Goal: Book appointment/travel/reservation

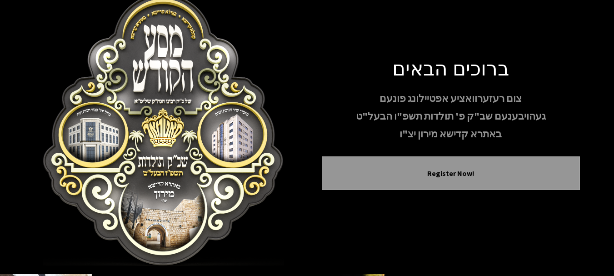
scroll to position [25, 0]
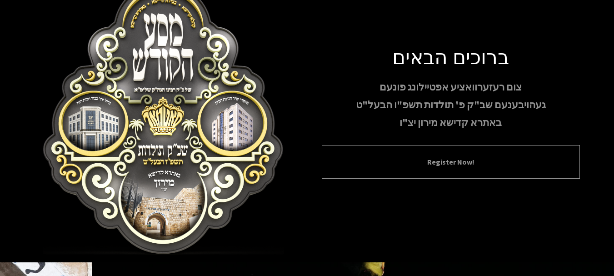
click at [555, 164] on button "Register Now!" at bounding box center [450, 161] width 235 height 11
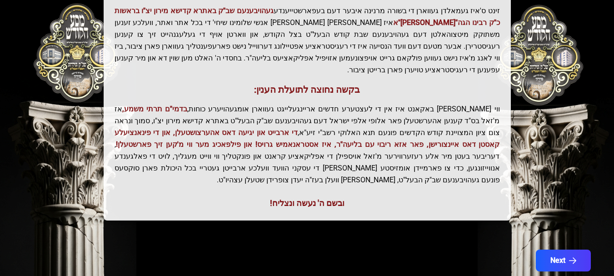
scroll to position [250, 0]
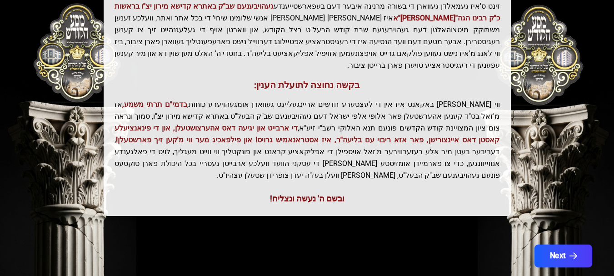
click at [557, 244] on button "Next" at bounding box center [563, 255] width 58 height 23
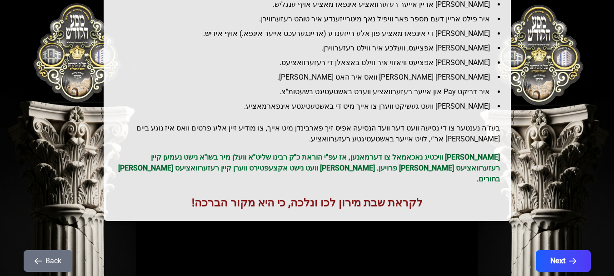
scroll to position [164, 0]
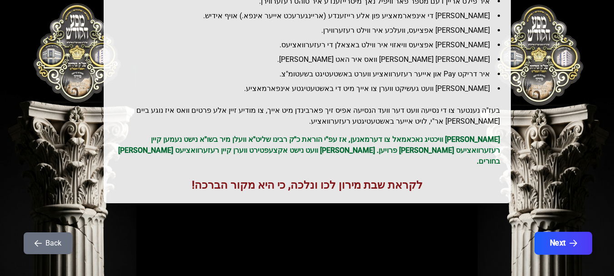
click at [555, 232] on button "Next" at bounding box center [563, 243] width 58 height 23
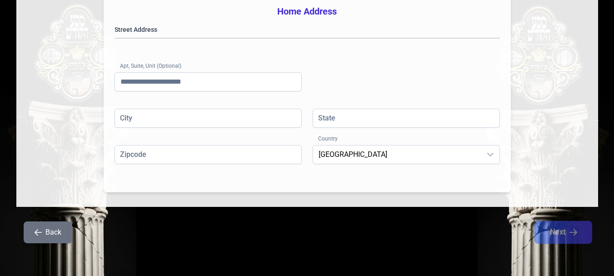
scroll to position [287, 0]
click at [45, 230] on button "Back" at bounding box center [48, 232] width 49 height 22
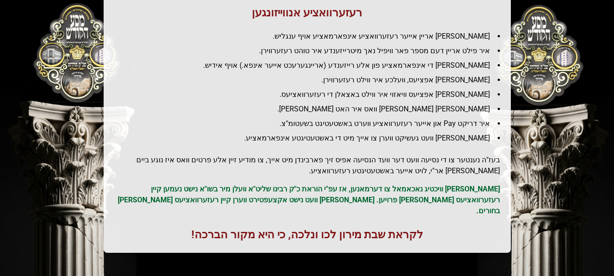
scroll to position [164, 0]
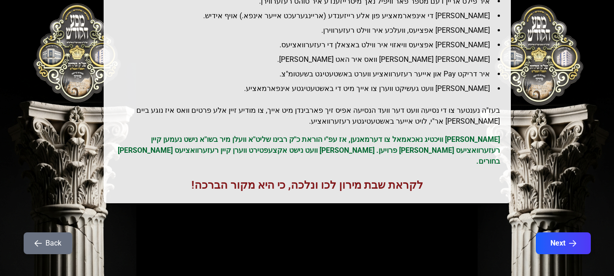
click at [55, 232] on button "Back" at bounding box center [48, 243] width 49 height 22
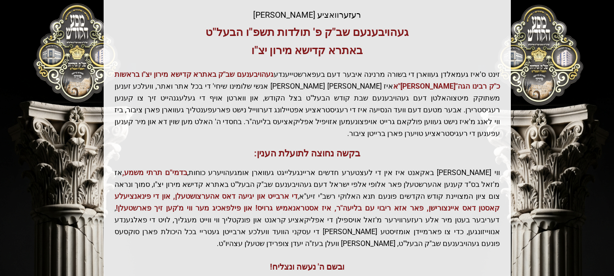
scroll to position [180, 0]
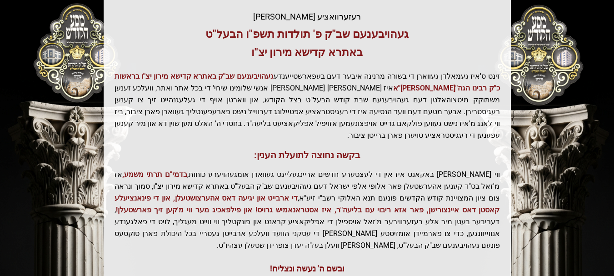
click at [349, 238] on div "ברוכים הבאים! רעזערוואציע אפטיילונג פונעם געהויבענעם שב"ק פ' תולדות תשפ"ו הבעל"…" at bounding box center [307, 128] width 407 height 313
click at [342, 262] on div "ובשם ה' נעשה ונצליח!" at bounding box center [306, 268] width 385 height 13
click at [339, 262] on div "ובשם ה' נעשה ונצליח!" at bounding box center [306, 268] width 385 height 13
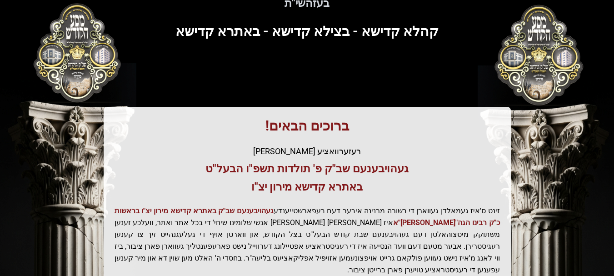
scroll to position [0, 0]
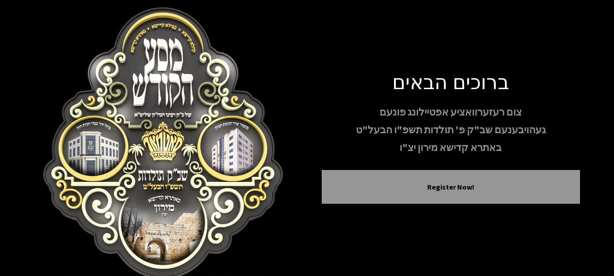
scroll to position [25, 0]
